Goal: Task Accomplishment & Management: Manage account settings

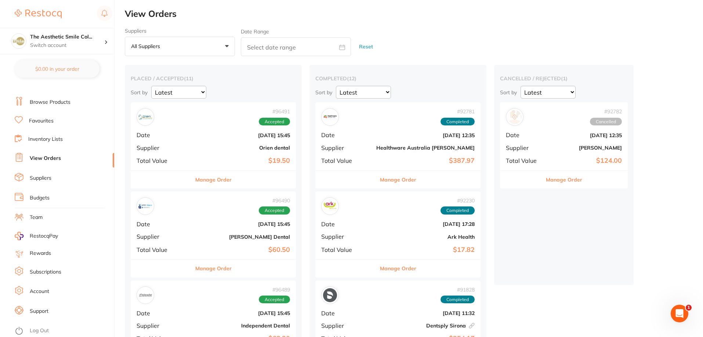
scroll to position [73, 0]
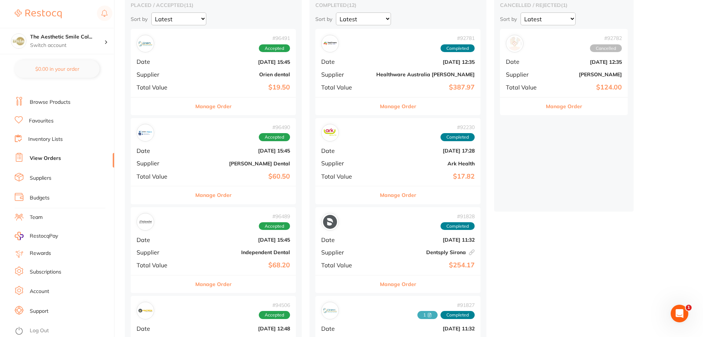
click at [46, 292] on link "Account" at bounding box center [39, 291] width 19 height 7
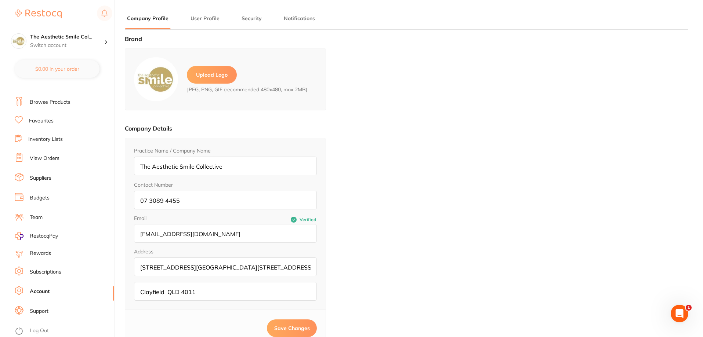
type input "[PERSON_NAME]"
type input "0730894455"
type input "[EMAIL_ADDRESS][DOMAIN_NAME]"
click at [40, 197] on link "Budgets" at bounding box center [40, 198] width 20 height 7
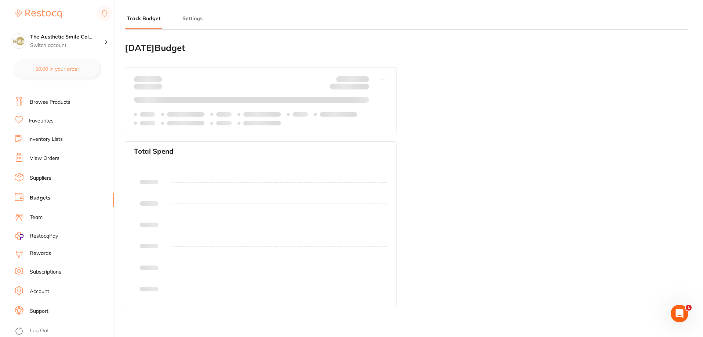
type input "2,000"
type input "0.0"
type input "2,000"
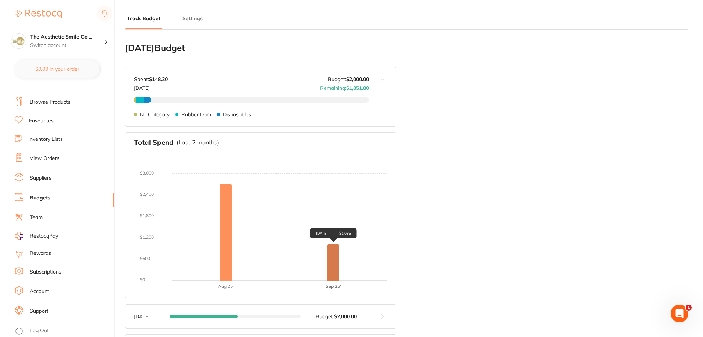
click at [333, 262] on div "[DATE] $1,035" at bounding box center [333, 262] width 12 height 37
click at [355, 77] on strong "$2,000.00" at bounding box center [357, 79] width 23 height 7
click at [388, 79] on button at bounding box center [382, 97] width 27 height 59
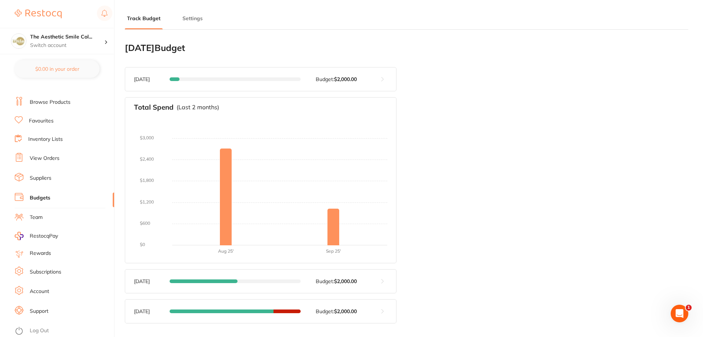
click at [385, 79] on button at bounding box center [382, 79] width 27 height 23
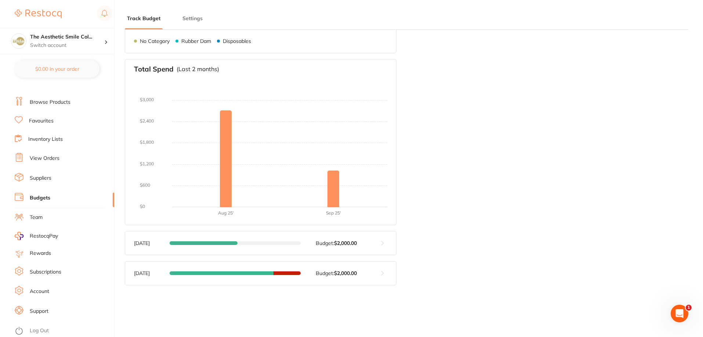
scroll to position [99, 0]
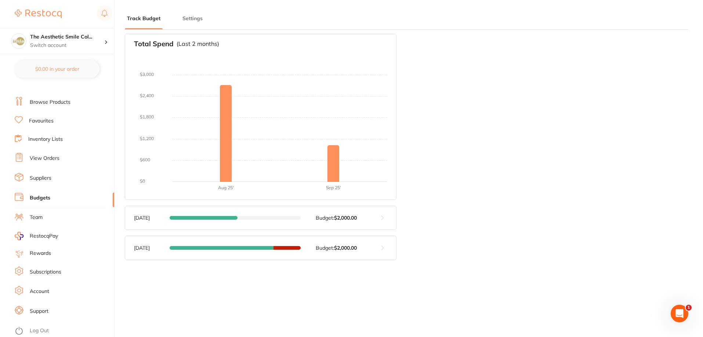
click at [382, 246] on button at bounding box center [382, 247] width 27 height 23
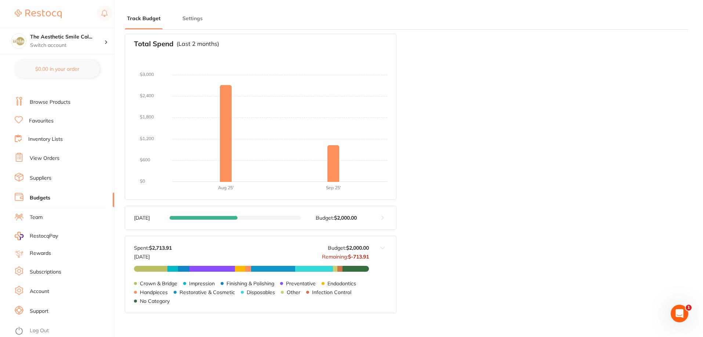
click at [431, 196] on div "[DATE] Budget Budget value not set for [DATE] . Please set a budget value for […" at bounding box center [407, 128] width 564 height 383
